Goal: Task Accomplishment & Management: Use online tool/utility

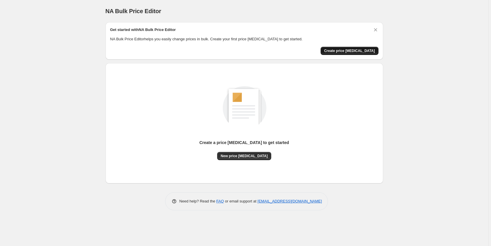
click at [354, 51] on span "Create price [MEDICAL_DATA]" at bounding box center [349, 51] width 51 height 5
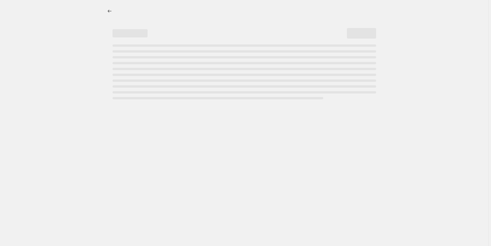
select select "percentage"
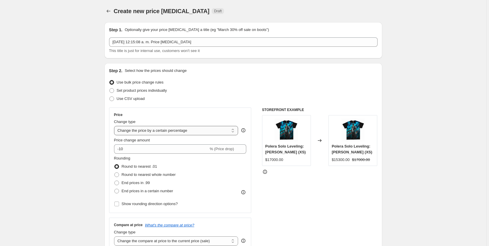
click at [114, 126] on select "Change the price to a certain amount Change the price by a certain amount Chang…" at bounding box center [176, 130] width 124 height 9
click at [185, 131] on select "Change the price to a certain amount Change the price by a certain amount Chang…" at bounding box center [176, 130] width 124 height 9
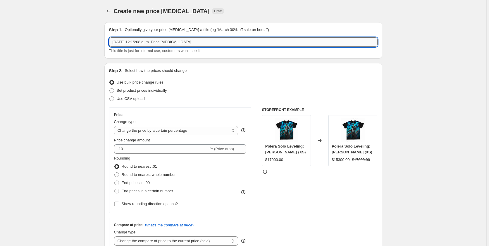
click at [188, 41] on input "[DATE] 12:15:08 a. m. Price [MEDICAL_DATA]" at bounding box center [243, 41] width 268 height 9
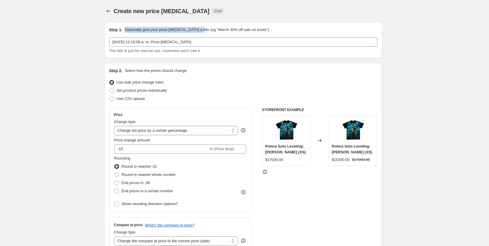
drag, startPoint x: 126, startPoint y: 29, endPoint x: 199, endPoint y: 28, distance: 72.5
click at [199, 28] on p "Optionally give your price [MEDICAL_DATA] a title (eg "March 30% off sale on bo…" at bounding box center [197, 30] width 144 height 6
copy p "Optionally give your price [MEDICAL_DATA] a title"
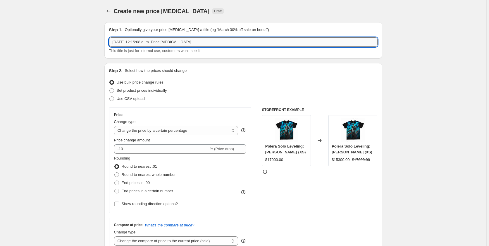
click at [152, 45] on input "[DATE] 12:15:08 a. m. Price [MEDICAL_DATA]" at bounding box center [243, 41] width 268 height 9
drag, startPoint x: 203, startPoint y: 42, endPoint x: 79, endPoint y: 48, distance: 124.2
click at [109, 47] on input "[DATE] 12:15:08 a. m. Price [MEDICAL_DATA]" at bounding box center [243, 41] width 268 height 9
type input "Cyberday"
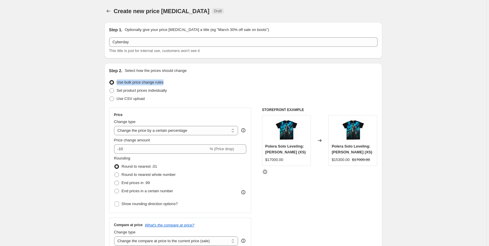
drag, startPoint x: 167, startPoint y: 82, endPoint x: 118, endPoint y: 85, distance: 48.6
click at [118, 85] on div "Use bulk price change rules" at bounding box center [243, 82] width 268 height 8
copy span "Use bulk price change rules"
click at [113, 90] on span at bounding box center [111, 90] width 5 height 5
click at [110, 89] on input "Set product prices individually" at bounding box center [109, 88] width 0 height 0
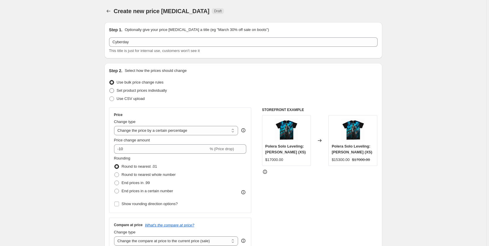
radio input "true"
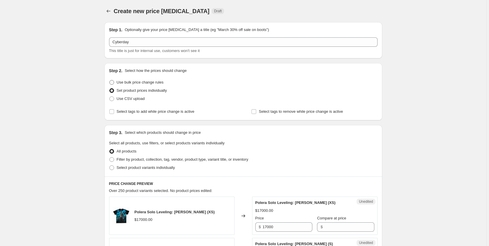
click at [114, 83] on span at bounding box center [111, 82] width 5 height 5
click at [110, 80] on input "Use bulk price change rules" at bounding box center [109, 80] width 0 height 0
radio input "true"
select select "percentage"
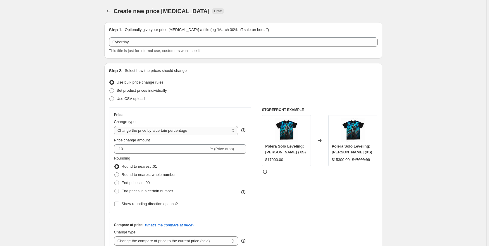
click at [114, 126] on select "Change the price to a certain amount Change the price by a certain amount Chang…" at bounding box center [176, 130] width 124 height 9
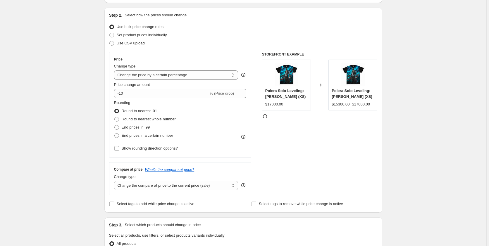
scroll to position [60, 0]
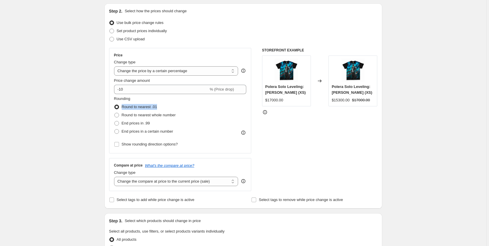
drag, startPoint x: 150, startPoint y: 108, endPoint x: 124, endPoint y: 110, distance: 26.4
click at [124, 110] on div "Round to nearest .01" at bounding box center [145, 107] width 62 height 8
copy span "Round to nearest .01"
drag, startPoint x: 135, startPoint y: 101, endPoint x: 114, endPoint y: 99, distance: 20.8
click at [113, 100] on div "Price Change type Change the price to a certain amount Change the price by a ce…" at bounding box center [180, 101] width 142 height 106
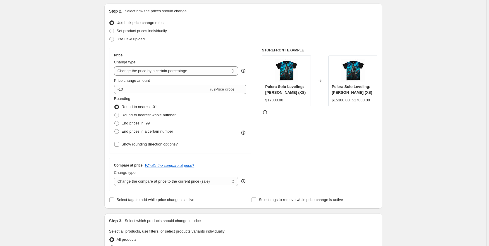
click at [114, 99] on div "Price Change type Change the price to a certain amount Change the price by a ce…" at bounding box center [180, 101] width 142 height 106
drag, startPoint x: 179, startPoint y: 116, endPoint x: 124, endPoint y: 116, distance: 55.0
click at [124, 116] on div "Rounding Round to nearest .01 Round to nearest whole number End prices in .99 E…" at bounding box center [180, 116] width 132 height 40
copy span "Round to nearest whole number"
drag, startPoint x: 174, startPoint y: 131, endPoint x: 122, endPoint y: 133, distance: 52.1
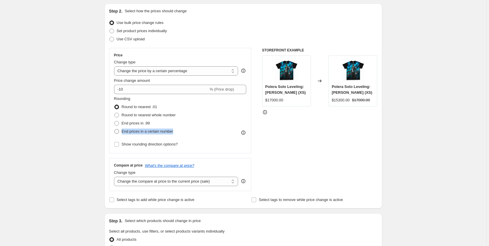
click at [122, 133] on div "End prices in a certain number" at bounding box center [145, 132] width 62 height 8
copy span "End prices in a certain number"
click at [118, 133] on span at bounding box center [116, 131] width 5 height 5
click at [115, 130] on input "End prices in a certain number" at bounding box center [114, 129] width 0 height 0
radio input "true"
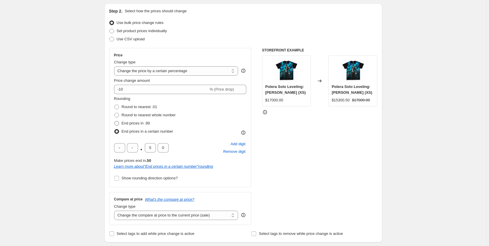
click at [118, 123] on span at bounding box center [116, 123] width 5 height 5
click at [115, 121] on input "End prices in .99" at bounding box center [114, 121] width 0 height 0
radio input "true"
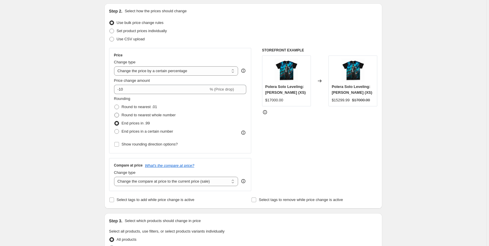
click at [118, 115] on span at bounding box center [116, 115] width 5 height 5
click at [115, 113] on input "Round to nearest whole number" at bounding box center [114, 113] width 0 height 0
radio input "true"
click at [118, 106] on span at bounding box center [116, 107] width 5 height 5
click at [115, 105] on input "Round to nearest .01" at bounding box center [114, 105] width 0 height 0
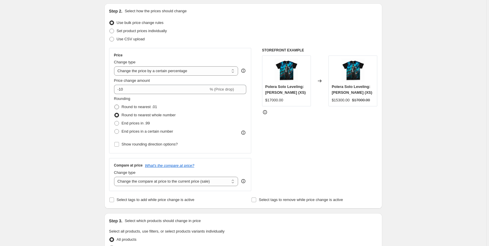
radio input "true"
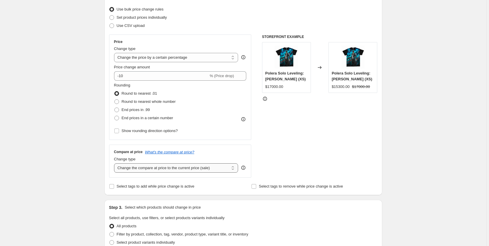
scroll to position [89, 0]
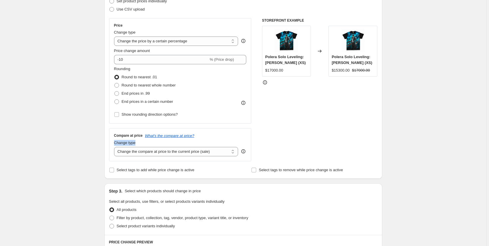
drag, startPoint x: 141, startPoint y: 145, endPoint x: 116, endPoint y: 145, distance: 25.7
click at [116, 145] on div "Change type" at bounding box center [176, 143] width 124 height 6
drag, startPoint x: 115, startPoint y: 137, endPoint x: 138, endPoint y: 144, distance: 24.2
click at [138, 144] on div "Compare at price What's the compare at price? Change type Change the compare at…" at bounding box center [180, 144] width 142 height 33
copy div "Change type"
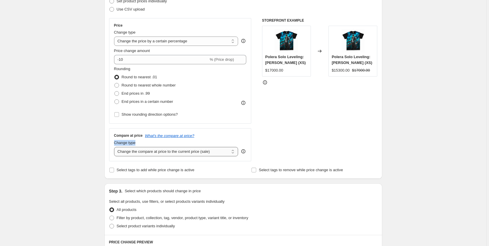
click at [114, 147] on select "Change the compare at price to the current price (sale) Change the compare at p…" at bounding box center [176, 151] width 124 height 9
click option "Change the compare at price to a certain amount" at bounding box center [0, 0] width 0 height 0
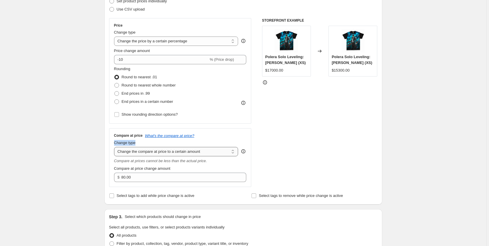
click at [114, 147] on select "Change the compare at price to the current price (sale) Change the compare at p…" at bounding box center [176, 151] width 124 height 9
click option "Change the compare at price to the current price (sale)" at bounding box center [0, 0] width 0 height 0
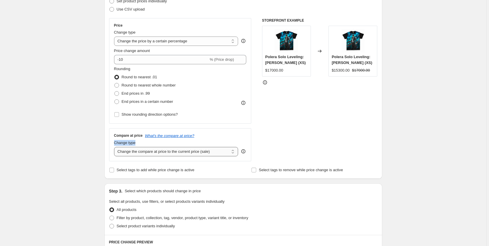
click at [114, 147] on select "Change the compare at price to the current price (sale) Change the compare at p…" at bounding box center [176, 151] width 124 height 9
click option "Change the compare at price by a certain amount" at bounding box center [0, 0] width 0 height 0
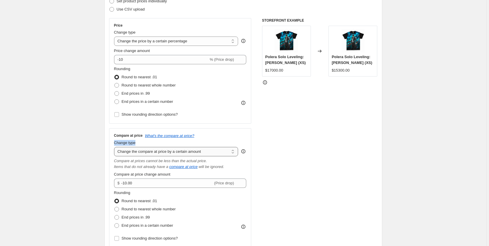
click at [114, 147] on select "Change the compare at price to the current price (sale) Change the compare at p…" at bounding box center [176, 151] width 124 height 9
click option "Change the compare at price by a certain amount" at bounding box center [0, 0] width 0 height 0
click at [114, 147] on select "Change the compare at price to the current price (sale) Change the compare at p…" at bounding box center [176, 151] width 124 height 9
select select "ep"
click option "Change the compare at price to the current price (sale)" at bounding box center [0, 0] width 0 height 0
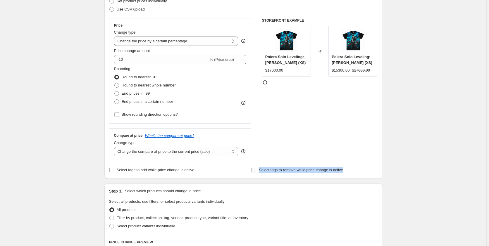
drag, startPoint x: 342, startPoint y: 171, endPoint x: 260, endPoint y: 172, distance: 82.2
click at [260, 172] on div "Select tags to remove while price change is active" at bounding box center [314, 170] width 126 height 8
copy span "Select tags to remove while price change is active"
click at [255, 171] on input "Select tags to remove while price change is active" at bounding box center [254, 170] width 5 height 5
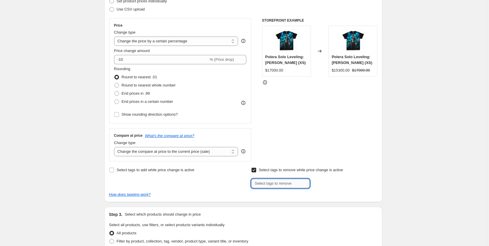
click at [278, 183] on input "text" at bounding box center [280, 183] width 58 height 9
click at [256, 171] on input "Select tags to remove while price change is active" at bounding box center [254, 170] width 5 height 5
checkbox input "false"
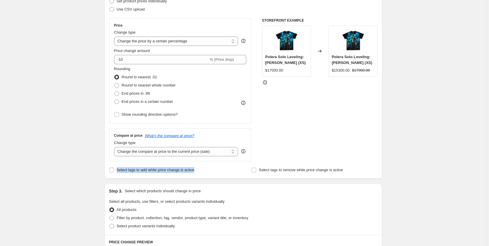
drag, startPoint x: 199, startPoint y: 171, endPoint x: 118, endPoint y: 175, distance: 81.4
click at [118, 175] on div "Step 2. Select how the prices should change Use bulk price change rules Set pro…" at bounding box center [243, 76] width 278 height 205
copy span "Select tags to add while price change is active"
click at [114, 171] on input "Select tags to add while price change is active" at bounding box center [111, 170] width 5 height 5
checkbox input "true"
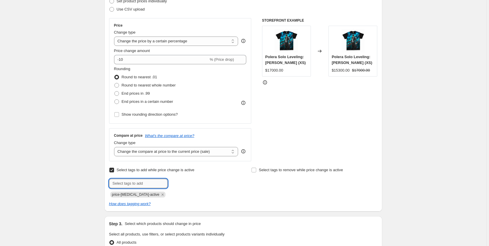
click at [136, 182] on input "text" at bounding box center [138, 183] width 58 height 9
type input "Oferta"
click at [181, 184] on span "Add Oferta" at bounding box center [182, 183] width 18 height 5
click at [114, 171] on input "Select tags to add while price change is active" at bounding box center [111, 170] width 5 height 5
checkbox input "false"
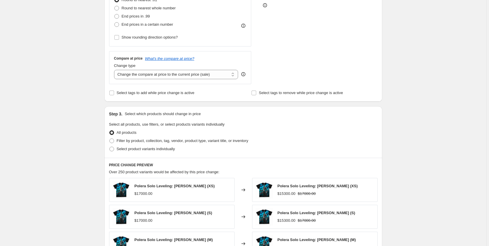
scroll to position [179, 0]
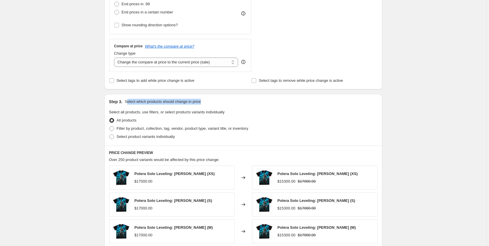
drag, startPoint x: 204, startPoint y: 102, endPoint x: 127, endPoint y: 104, distance: 76.9
click at [127, 104] on div "Step 3. Select which products should change in price" at bounding box center [243, 102] width 268 height 6
click at [127, 104] on p "Select which products should change in price" at bounding box center [163, 102] width 76 height 6
drag, startPoint x: 135, startPoint y: 101, endPoint x: 211, endPoint y: 99, distance: 76.1
click at [211, 99] on div "Step 3. Select which products should change in price" at bounding box center [243, 102] width 268 height 6
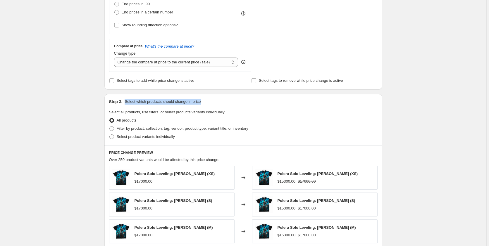
copy p "Select which products should change in price"
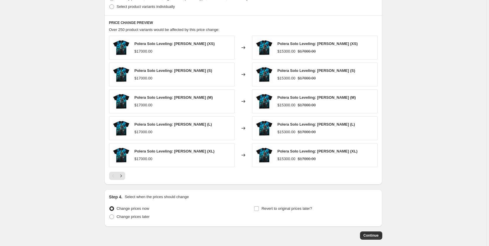
scroll to position [339, 0]
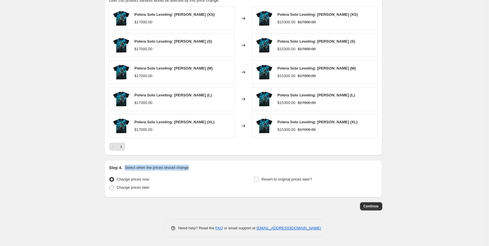
drag, startPoint x: 189, startPoint y: 168, endPoint x: 126, endPoint y: 169, distance: 63.2
click at [126, 169] on div "Step 4. Select when the prices should change" at bounding box center [243, 168] width 268 height 6
copy p "Select when the prices should change"
drag, startPoint x: 154, startPoint y: 180, endPoint x: 119, endPoint y: 181, distance: 34.8
click at [119, 181] on div "Change prices now" at bounding box center [170, 179] width 123 height 8
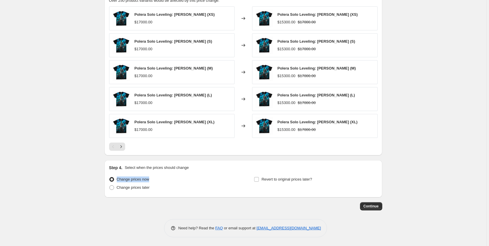
drag, startPoint x: 373, startPoint y: 207, endPoint x: 326, endPoint y: 189, distance: 51.4
drag, startPoint x: 313, startPoint y: 179, endPoint x: 263, endPoint y: 180, distance: 50.0
click at [263, 180] on div "Revert to original prices later?" at bounding box center [315, 184] width 123 height 18
click at [259, 178] on input "Revert to original prices later?" at bounding box center [256, 179] width 5 height 5
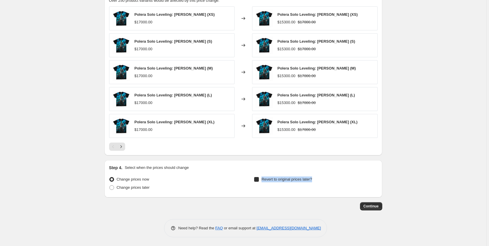
checkbox input "true"
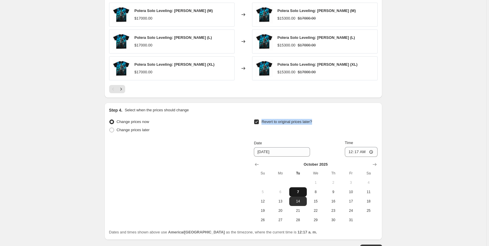
scroll to position [428, 0]
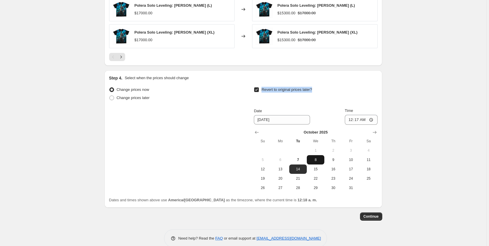
click at [311, 159] on span "8" at bounding box center [315, 160] width 13 height 5
click at [302, 159] on span "7" at bounding box center [298, 160] width 13 height 5
click at [354, 118] on input "00:17" at bounding box center [361, 120] width 33 height 10
click at [316, 160] on span "8" at bounding box center [315, 160] width 13 height 5
type input "[DATE]"
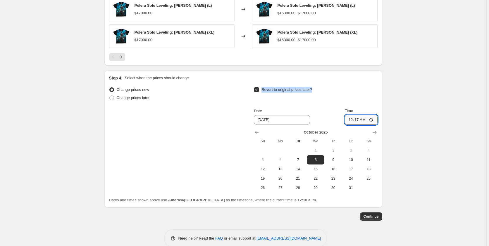
click at [353, 122] on input "00:17" at bounding box center [361, 120] width 33 height 10
click at [355, 120] on input "00:17" at bounding box center [361, 120] width 33 height 10
type input "00:00"
click at [373, 216] on span "Continue" at bounding box center [371, 216] width 15 height 5
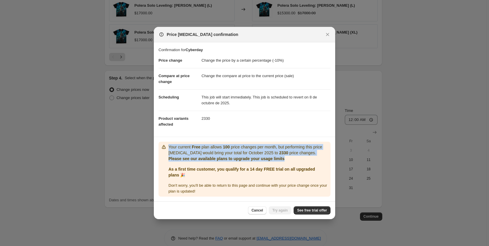
drag, startPoint x: 169, startPoint y: 147, endPoint x: 281, endPoint y: 160, distance: 113.1
click at [281, 160] on div "Your current Free plan allows 100 price changes per month, but performing this …" at bounding box center [248, 153] width 160 height 18
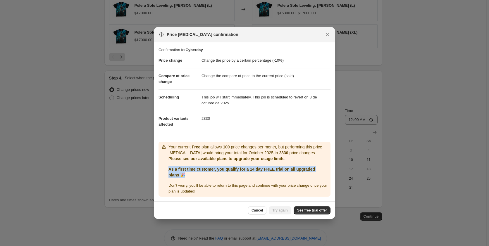
drag, startPoint x: 168, startPoint y: 169, endPoint x: 189, endPoint y: 176, distance: 21.6
click at [189, 176] on div "Your current Free plan allows 100 price changes per month, but performing this …" at bounding box center [244, 169] width 167 height 50
click at [312, 211] on span "See free trial offer" at bounding box center [312, 210] width 30 height 5
click at [262, 209] on span "Cancel" at bounding box center [257, 210] width 11 height 5
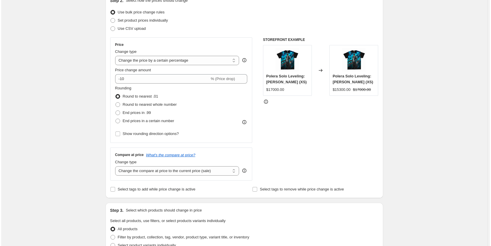
scroll to position [0, 0]
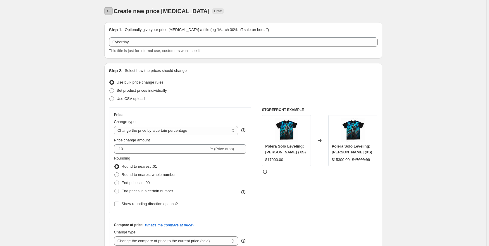
click at [111, 11] on icon "Price change jobs" at bounding box center [109, 11] width 6 height 6
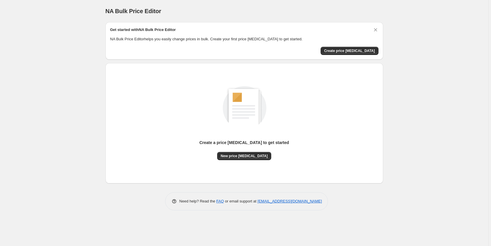
click at [111, 11] on span "NA Bulk Price Editor" at bounding box center [134, 11] width 56 height 6
drag, startPoint x: 163, startPoint y: 11, endPoint x: 115, endPoint y: 12, distance: 47.4
click at [115, 12] on div "NA Bulk Price Editor" at bounding box center [245, 11] width 278 height 8
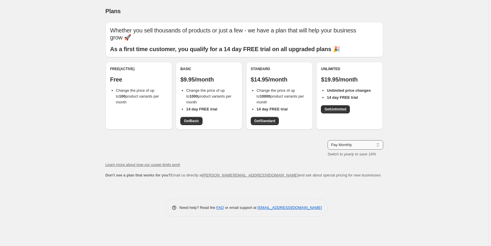
click at [328, 140] on select "Pay Monthly Pay Yearly (Save 16%)" at bounding box center [356, 144] width 56 height 9
select select "year"
click option "Pay Yearly (Save 16%)" at bounding box center [0, 0] width 0 height 0
